Goal: Submit feedback/report problem

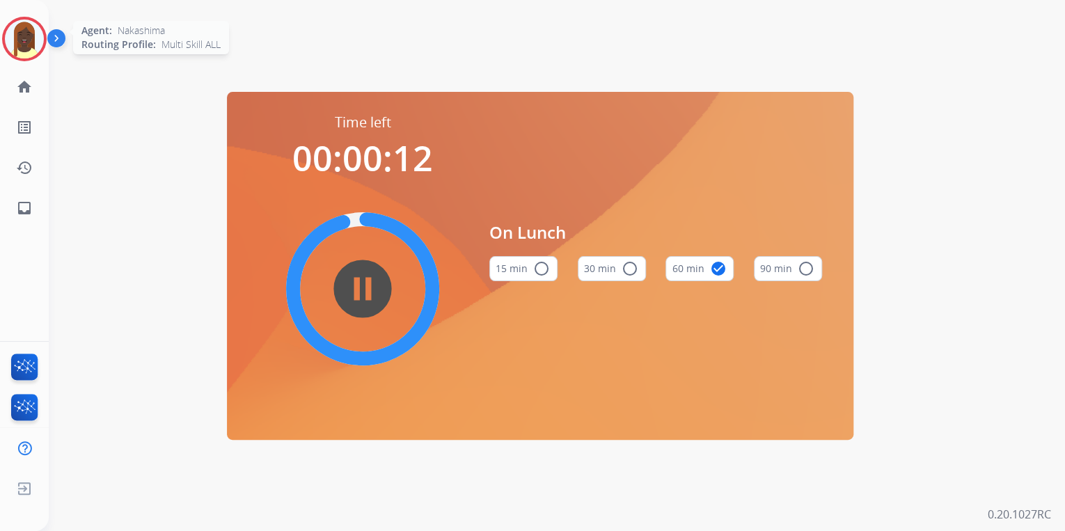
click at [20, 51] on img at bounding box center [24, 38] width 39 height 39
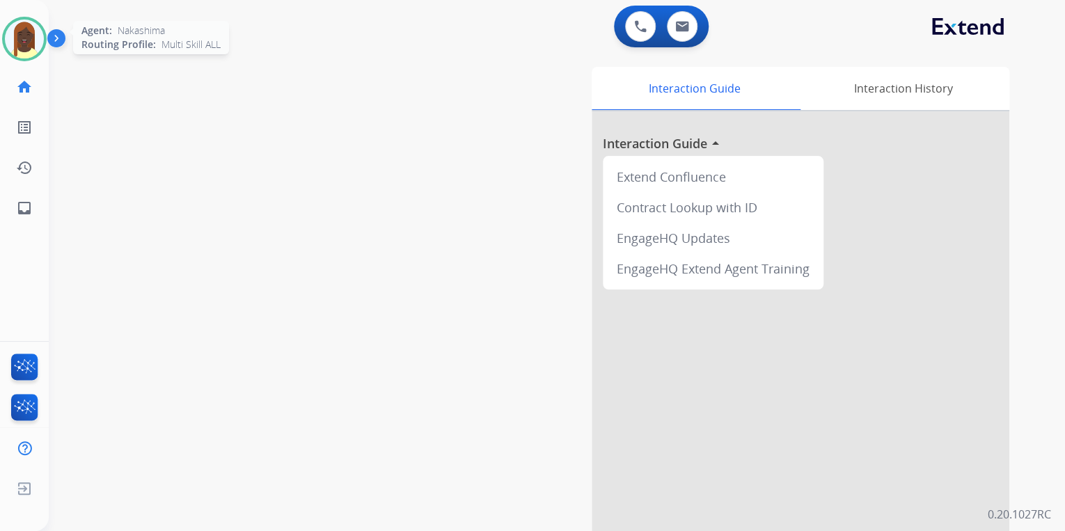
click at [36, 51] on img at bounding box center [24, 38] width 39 height 39
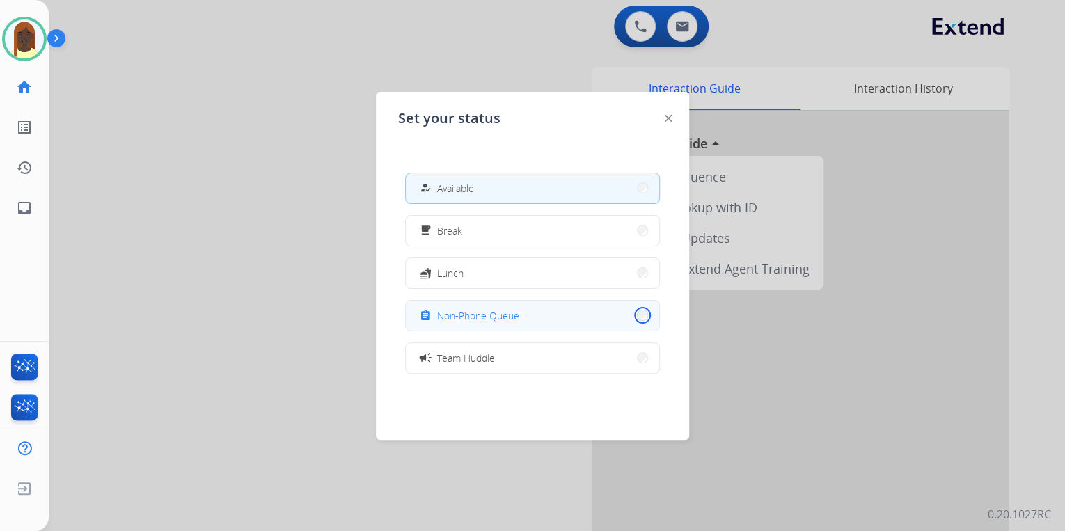
click at [632, 314] on button "assignment Non-Phone Queue" at bounding box center [532, 316] width 253 height 30
